Goal: Transaction & Acquisition: Subscribe to service/newsletter

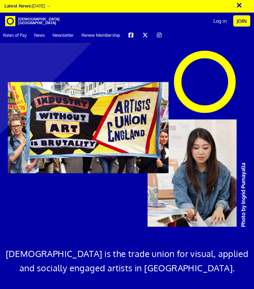
scroll to position [0, 8]
click at [240, 21] on link "Join" at bounding box center [241, 20] width 17 height 11
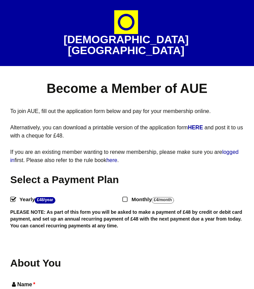
select select
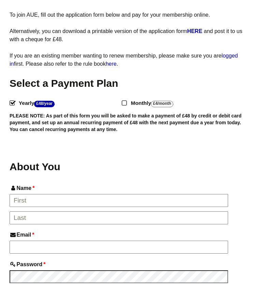
scroll to position [96, 1]
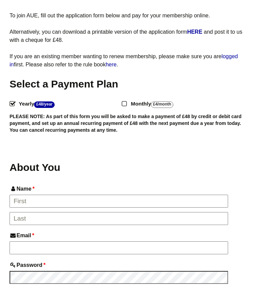
click at [124, 101] on input "Monthly - £4/Month ." at bounding box center [124, 103] width 4 height 4
radio input "true"
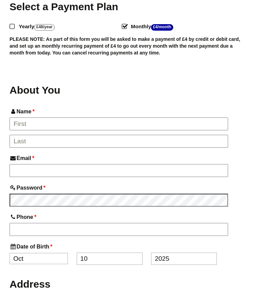
scroll to position [179, 1]
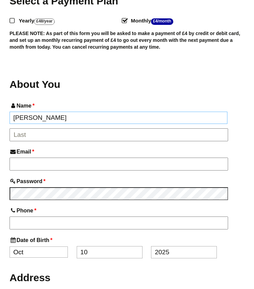
type input "Claudia"
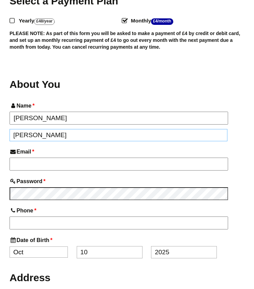
type input "Lehmann"
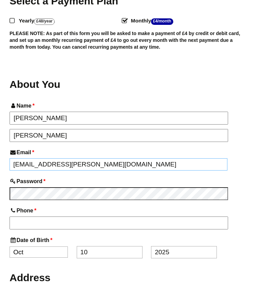
type input "cs.lehmann@icloud.com"
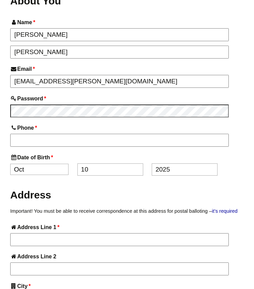
scroll to position [271, 0]
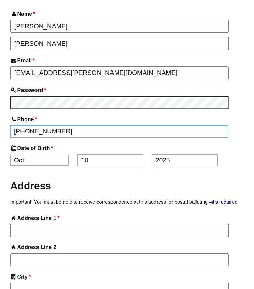
type input "+447446965488"
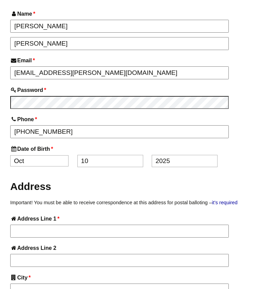
click at [100, 180] on h2 "Address" at bounding box center [127, 186] width 234 height 13
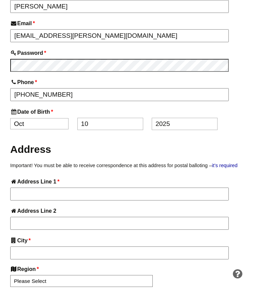
scroll to position [314, 0]
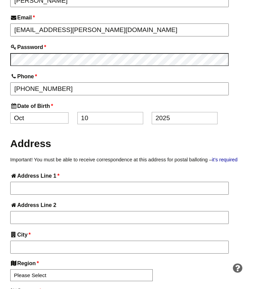
select select "8"
type input "1"
type input "02"
type input "2"
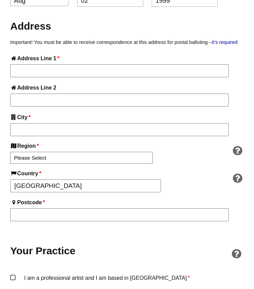
scroll to position [439, 0]
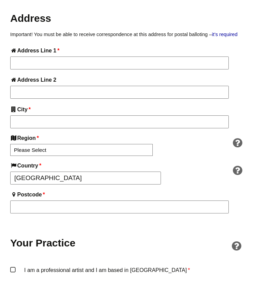
type input "1999"
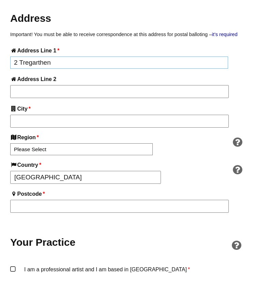
type input "2 Tregarthen"
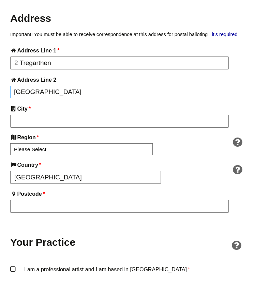
type input "Treverbyn Road"
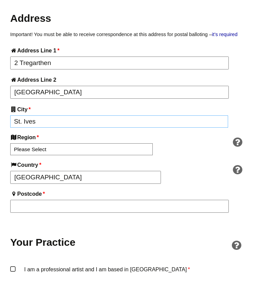
type input "St. Ives"
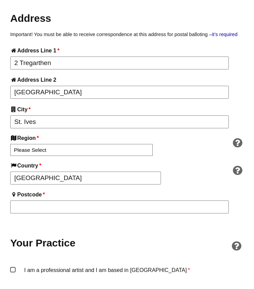
click at [42, 134] on div "Region * Please Select South East England London North West England East of Eng…" at bounding box center [88, 148] width 156 height 29
select select "South West"
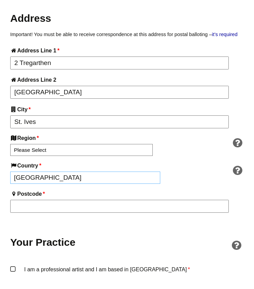
click at [30, 172] on input "England" at bounding box center [85, 178] width 150 height 12
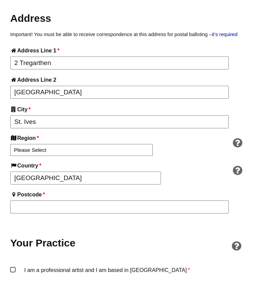
click at [49, 190] on label "Postcode *" at bounding box center [127, 194] width 234 height 9
click at [49, 201] on input "Postcode *" at bounding box center [119, 207] width 219 height 13
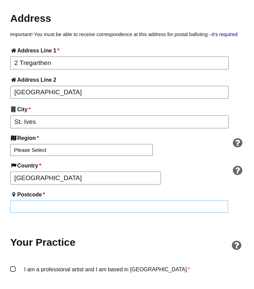
click at [49, 201] on input "Postcode *" at bounding box center [119, 207] width 218 height 12
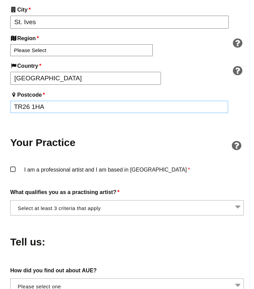
scroll to position [542, 0]
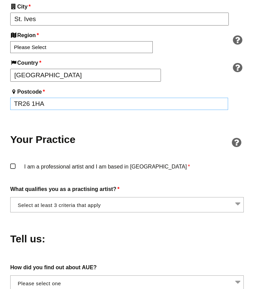
type input "TR26 1HA"
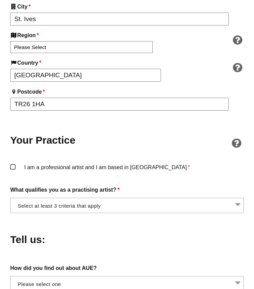
click at [11, 163] on label "I am a professional artist and I am based in England *" at bounding box center [127, 167] width 234 height 9
click at [0, 0] on input "I am a professional artist and I am based in England *" at bounding box center [0, 0] width 0 height 0
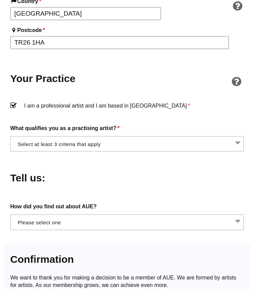
click at [74, 137] on span at bounding box center [127, 143] width 234 height 15
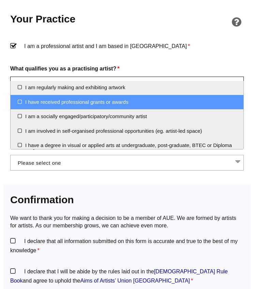
scroll to position [0, 0]
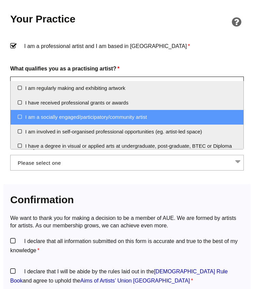
click at [38, 119] on li "I am a socially engaged/participatory/community artist" at bounding box center [127, 117] width 233 height 15
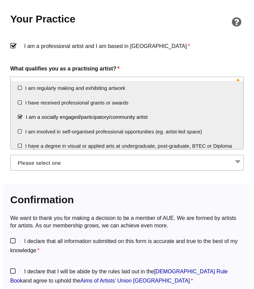
scroll to position [2, 0]
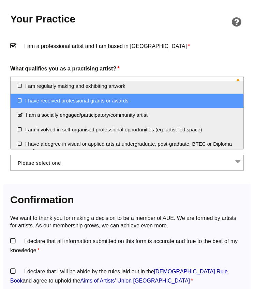
click at [32, 99] on li "I have received professional grants or awards" at bounding box center [127, 101] width 233 height 15
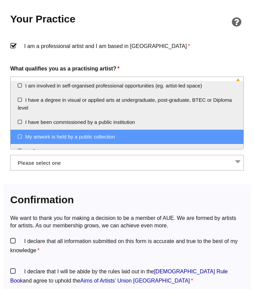
scroll to position [39, 0]
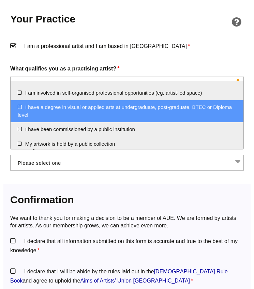
click at [38, 114] on li "I have a degree in visual or applied arts at undergraduate, post-graduate, BTEC…" at bounding box center [127, 111] width 233 height 22
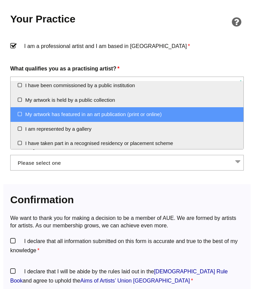
scroll to position [83, 0]
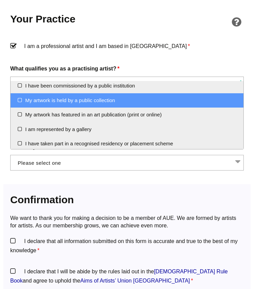
click at [39, 103] on li "My artwork is held by a public collection" at bounding box center [127, 100] width 233 height 15
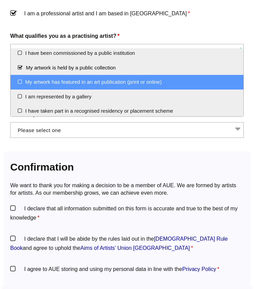
scroll to position [693, 0]
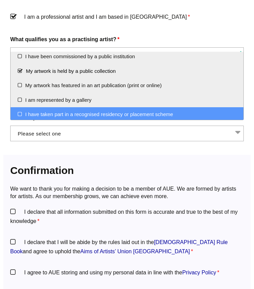
click at [47, 116] on li "I have taken part in a recognised residency or placement scheme" at bounding box center [127, 114] width 233 height 15
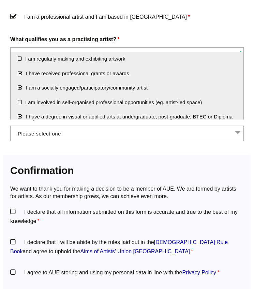
scroll to position [0, 0]
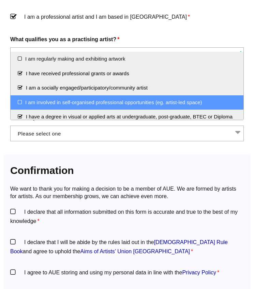
click at [57, 101] on li "I am involved in self-organised professional opportunities (eg. artist-led spac…" at bounding box center [127, 102] width 233 height 15
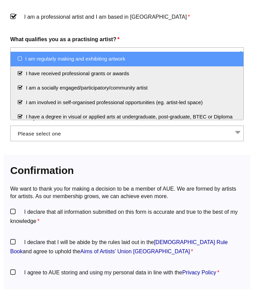
click at [49, 60] on li "I am regularly making and exhibiting artwork" at bounding box center [127, 59] width 233 height 15
select select "regularly_making_and_exhibiting_artwork"
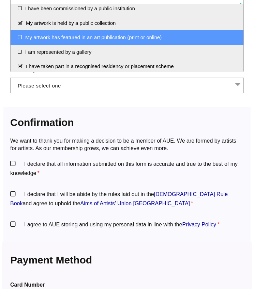
scroll to position [743, 0]
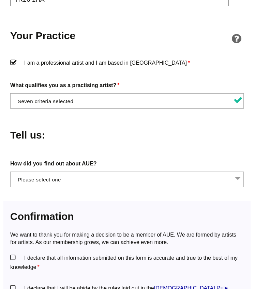
scroll to position [647, 1]
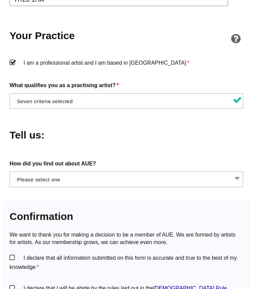
click at [86, 172] on span at bounding box center [127, 179] width 234 height 15
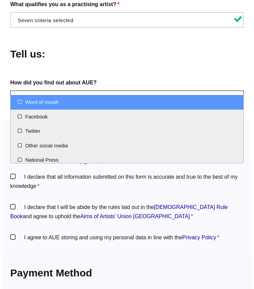
scroll to position [0, 0]
select select "Word of mouth"
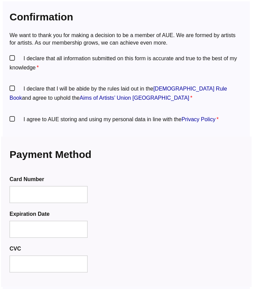
scroll to position [848, 1]
click at [12, 54] on label "I declare that all information submitted on this form is accurate and true to t…" at bounding box center [127, 63] width 234 height 18
click at [0, 0] on input "I declare that all information submitted on this form is accurate and true to t…" at bounding box center [0, 0] width 0 height 0
click at [14, 84] on label "I declare that I will be abide by the rules laid out in the Artists' Union Engl…" at bounding box center [127, 93] width 234 height 18
click at [0, 0] on input "I declare that I will be abide by the rules laid out in the Artists' Union Engl…" at bounding box center [0, 0] width 0 height 0
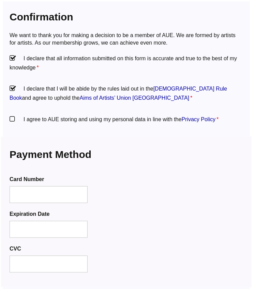
click at [14, 115] on label "I agree to AUE storing and using my personal data in line with the Privacy Poli…" at bounding box center [127, 119] width 234 height 9
click at [0, 0] on input "I agree to AUE storing and using my personal data in line with the Privacy Poli…" at bounding box center [0, 0] width 0 height 0
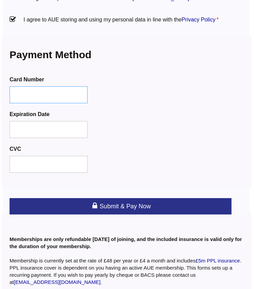
scroll to position [947, 1]
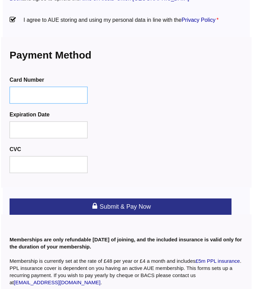
click at [52, 87] on div at bounding box center [49, 95] width 78 height 17
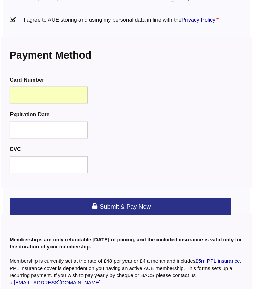
click at [86, 122] on div at bounding box center [49, 130] width 78 height 17
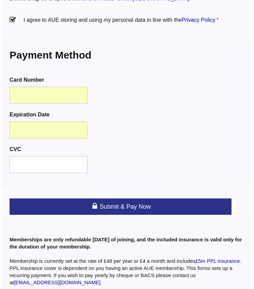
click at [110, 199] on link "Submit & Pay Now" at bounding box center [121, 207] width 222 height 16
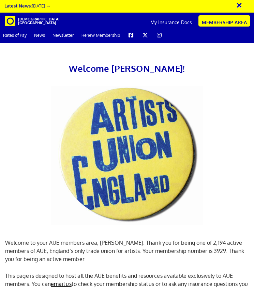
scroll to position [0, 1739]
click at [166, 23] on link "My Insurance Docs" at bounding box center [171, 22] width 48 height 17
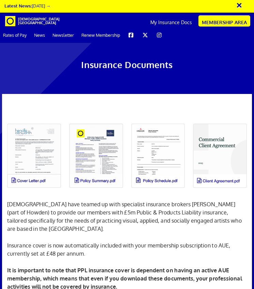
scroll to position [359, 0]
